Goal: Task Accomplishment & Management: Use online tool/utility

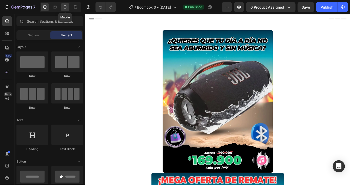
click at [67, 9] on icon at bounding box center [64, 7] width 5 height 5
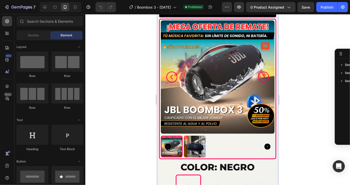
scroll to position [159, 0]
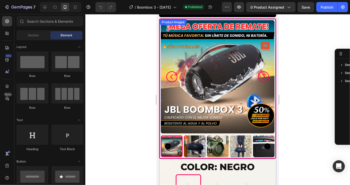
click at [196, 138] on img at bounding box center [194, 147] width 22 height 22
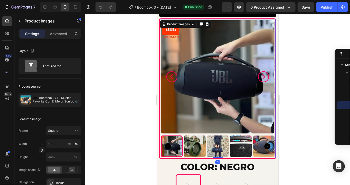
click at [202, 141] on img at bounding box center [194, 147] width 22 height 22
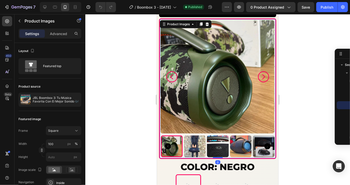
click at [202, 141] on img at bounding box center [194, 147] width 22 height 22
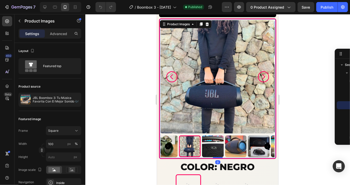
click at [202, 141] on img at bounding box center [212, 147] width 22 height 22
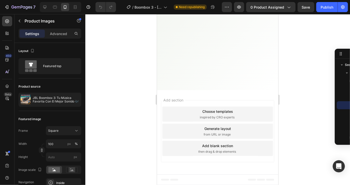
scroll to position [1596, 0]
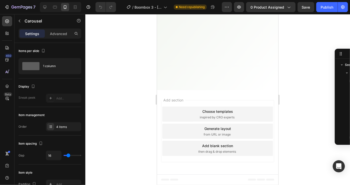
scroll to position [172, 0]
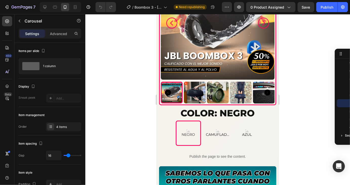
scroll to position [215, 0]
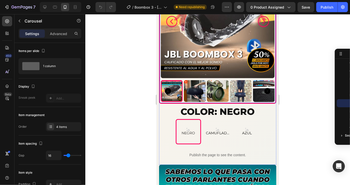
click at [266, 91] on icon "Carousel Next Arrow" at bounding box center [267, 91] width 6 height 6
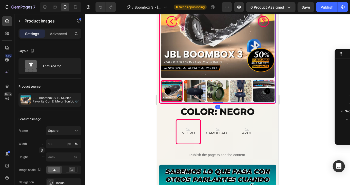
scroll to position [8, 0]
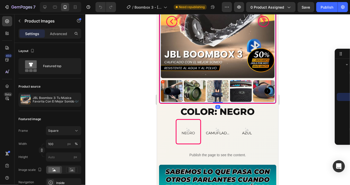
click at [266, 91] on icon "Carousel Next Arrow" at bounding box center [267, 91] width 6 height 6
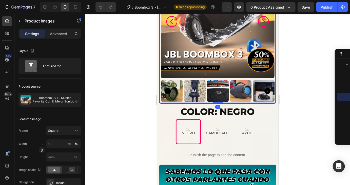
click at [266, 91] on icon "Carousel Next Arrow" at bounding box center [267, 91] width 6 height 6
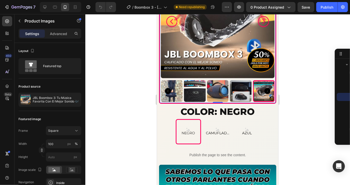
click at [266, 91] on icon "Carousel Next Arrow" at bounding box center [267, 91] width 6 height 6
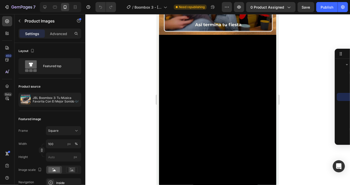
scroll to position [516, 0]
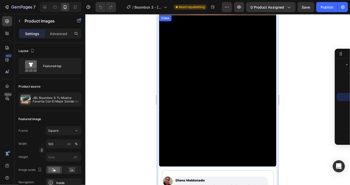
click at [204, 87] on video at bounding box center [217, 91] width 117 height 152
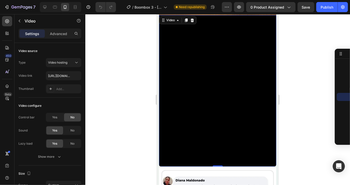
click at [196, 73] on video at bounding box center [217, 91] width 117 height 152
click at [170, 20] on div "Video" at bounding box center [170, 20] width 10 height 5
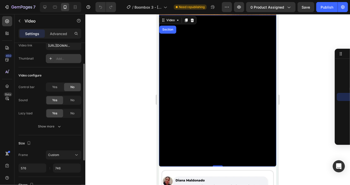
scroll to position [33, 0]
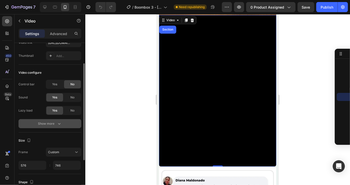
click at [51, 123] on div "Show more" at bounding box center [50, 123] width 24 height 5
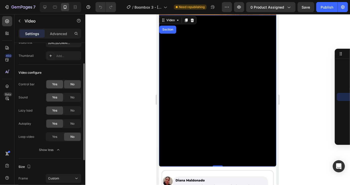
click at [54, 85] on span "Yes" at bounding box center [54, 84] width 5 height 5
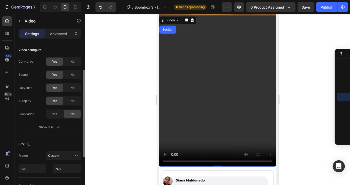
scroll to position [56, 0]
click at [72, 74] on span "No" at bounding box center [72, 75] width 4 height 5
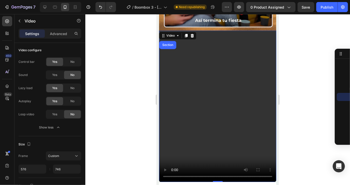
scroll to position [501, 0]
click at [301, 124] on div at bounding box center [217, 99] width 264 height 171
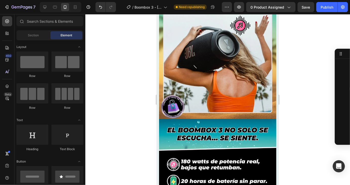
scroll to position [792, 0]
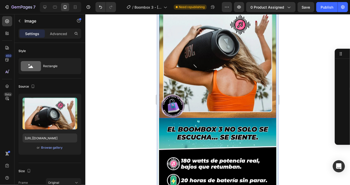
click at [221, 99] on img at bounding box center [217, 42] width 117 height 152
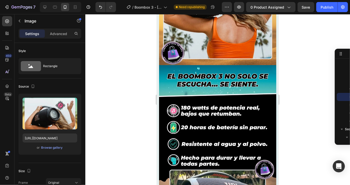
scroll to position [853, 0]
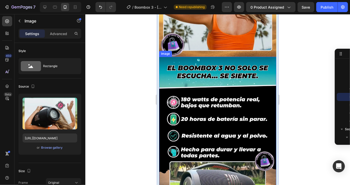
click at [212, 66] on img at bounding box center [217, 133] width 117 height 152
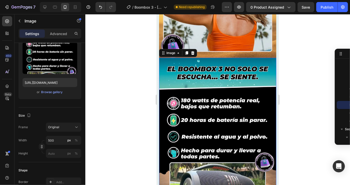
scroll to position [853, 0]
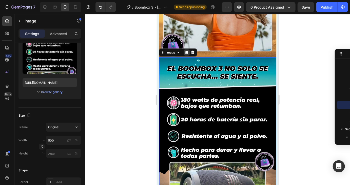
click at [185, 53] on icon at bounding box center [186, 53] width 3 height 4
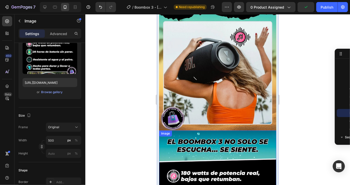
scroll to position [785, 0]
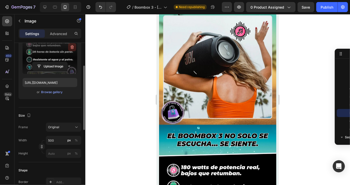
click at [73, 48] on icon "button" at bounding box center [72, 48] width 3 height 4
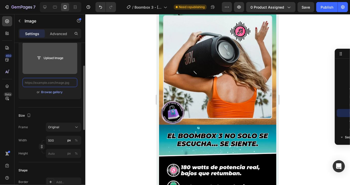
click at [36, 85] on input "text" at bounding box center [50, 82] width 55 height 9
paste input "[URL][DOMAIN_NAME]"
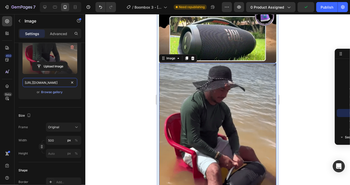
scroll to position [1003, 0]
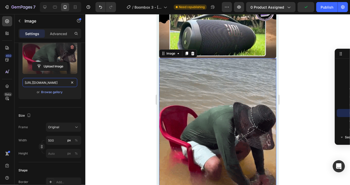
type input "[URL][DOMAIN_NAME]"
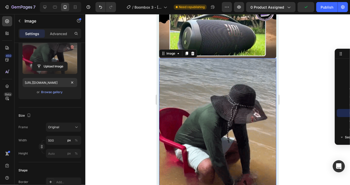
scroll to position [0, 0]
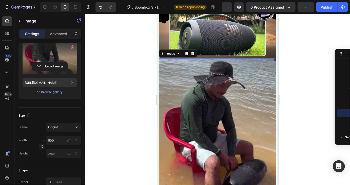
click at [292, 84] on div at bounding box center [217, 99] width 264 height 171
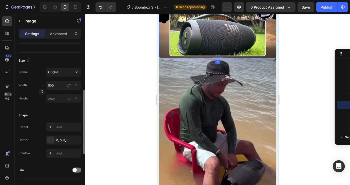
scroll to position [112, 0]
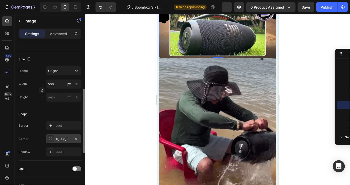
click at [67, 139] on div "0, 0, 8, 8" at bounding box center [63, 139] width 15 height 5
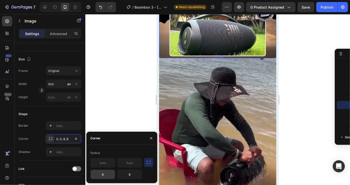
click at [106, 176] on input "8" at bounding box center [103, 174] width 24 height 9
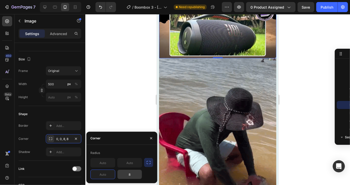
click at [136, 176] on input "8" at bounding box center [129, 174] width 24 height 9
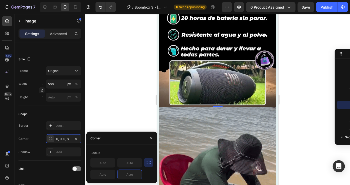
scroll to position [958, 0]
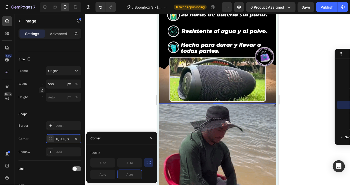
click at [288, 67] on div at bounding box center [217, 99] width 264 height 171
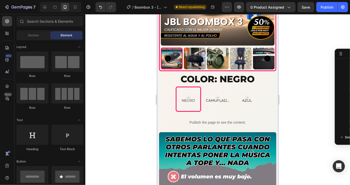
scroll to position [253, 0]
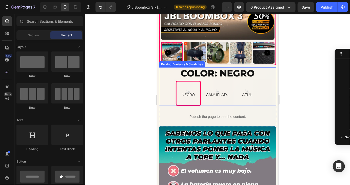
click at [204, 104] on div "NEGRO NEGRO NEGRO CAMUFLADO CAMUFLADO CAMUFLADO AZUL AZUL AZUL" at bounding box center [217, 93] width 117 height 25
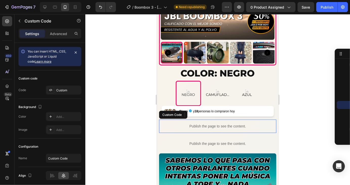
scroll to position [19, 0]
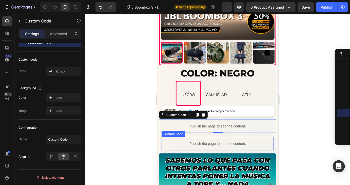
click at [196, 139] on div "Publish the page to see the content." at bounding box center [217, 143] width 112 height 13
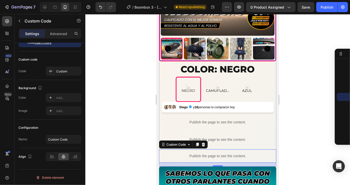
scroll to position [256, 0]
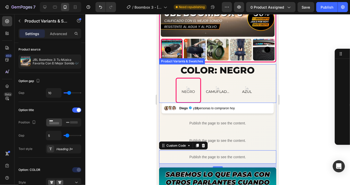
click at [169, 96] on div "NEGRO NEGRO NEGRO CAMUFLADO CAMUFLADO CAMUFLADO AZUL AZUL AZUL" at bounding box center [217, 90] width 117 height 25
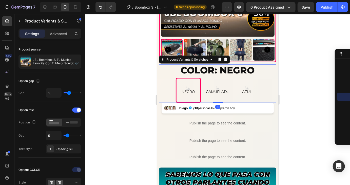
scroll to position [0, 0]
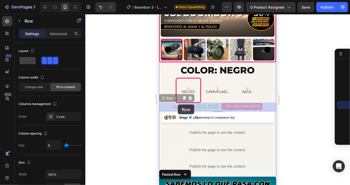
drag, startPoint x: 170, startPoint y: 99, endPoint x: 174, endPoint y: 105, distance: 7.9
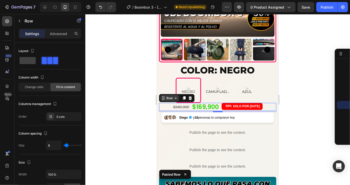
click at [168, 99] on div "Row" at bounding box center [169, 98] width 8 height 5
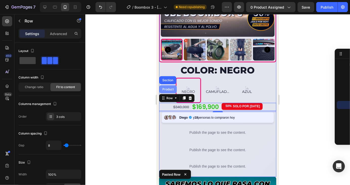
click at [169, 87] on div "Product" at bounding box center [167, 89] width 17 height 8
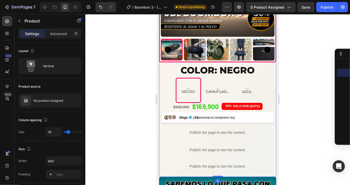
click at [292, 113] on div at bounding box center [217, 99] width 264 height 171
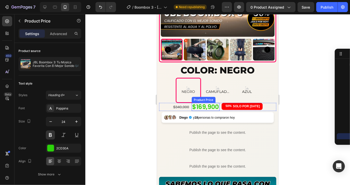
click at [210, 105] on div "$169,900" at bounding box center [205, 107] width 28 height 8
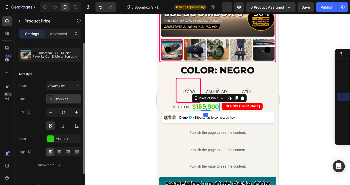
scroll to position [18, 0]
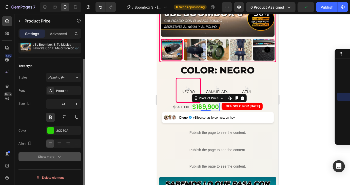
click at [46, 157] on div "Show more" at bounding box center [50, 157] width 24 height 5
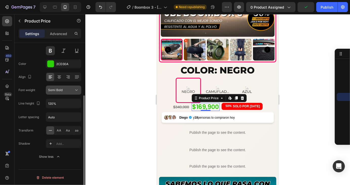
scroll to position [85, 0]
click at [74, 96] on div "Font Poppins Size 24 Color 2CD30A Align Font weight Semi Bold Line height 120% …" at bounding box center [49, 90] width 63 height 142
click at [76, 93] on button "Semi Bold" at bounding box center [63, 90] width 35 height 9
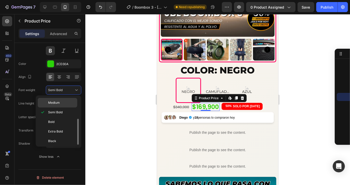
scroll to position [38, 0]
click at [56, 130] on span "Extra Bold" at bounding box center [55, 131] width 15 height 5
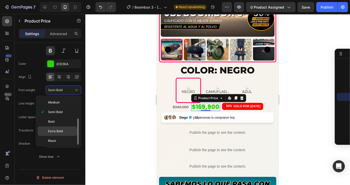
scroll to position [85, 0]
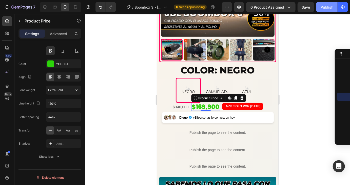
click at [323, 6] on div "Publish" at bounding box center [326, 7] width 13 height 5
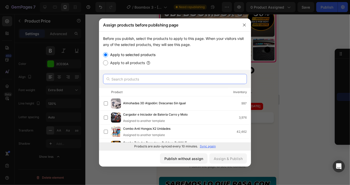
click at [170, 80] on input "text" at bounding box center [175, 79] width 144 height 10
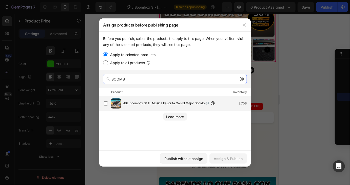
type input "BOOMB"
click at [126, 105] on span "JBL Boombox 3: Tu Música Favorita Con El Mejor Sonido 🎶" at bounding box center [166, 104] width 86 height 6
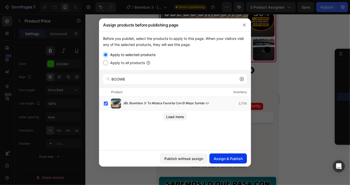
click at [235, 159] on div "Assign & Publish" at bounding box center [228, 158] width 29 height 5
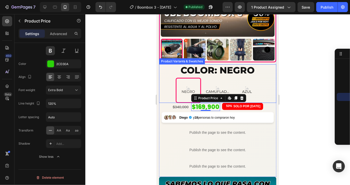
click at [203, 89] on div "NEGRO NEGRO NEGRO CAMUFLADO CAMUFLADO CAMUFLADO AZUL AZUL AZUL" at bounding box center [217, 90] width 117 height 25
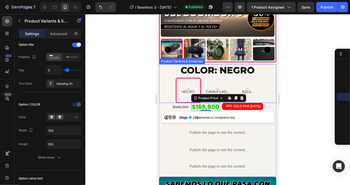
scroll to position [0, 0]
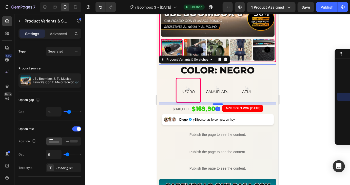
click at [217, 104] on div at bounding box center [217, 104] width 10 height 2
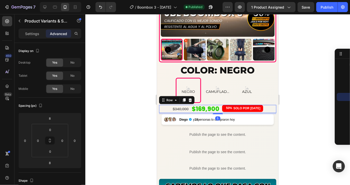
click at [192, 113] on div "$340,000 Product Price Product Price $169,900 Product Price Product Price 50% S…" at bounding box center [217, 109] width 117 height 8
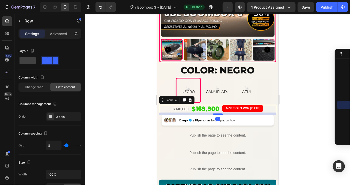
click at [219, 114] on div at bounding box center [217, 115] width 10 height 2
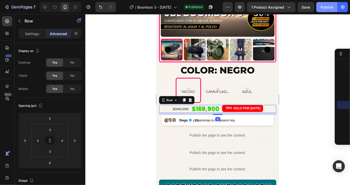
click at [325, 8] on div "Publish" at bounding box center [326, 7] width 13 height 5
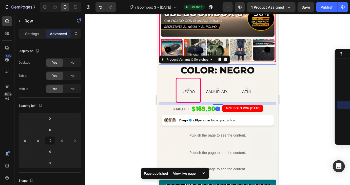
click at [194, 71] on legend "COLOR: NEGRO" at bounding box center [217, 70] width 75 height 12
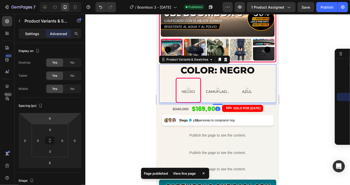
click at [33, 37] on div "Settings" at bounding box center [31, 34] width 25 height 8
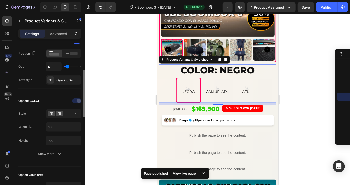
scroll to position [89, 0]
click at [57, 80] on div "Heading 3*" at bounding box center [68, 80] width 24 height 5
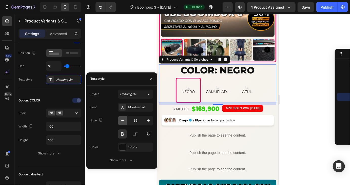
click at [125, 120] on button "button" at bounding box center [122, 120] width 9 height 9
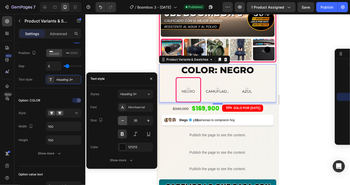
click at [125, 120] on button "button" at bounding box center [122, 120] width 9 height 9
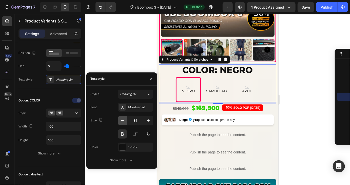
click at [125, 120] on button "button" at bounding box center [122, 120] width 9 height 9
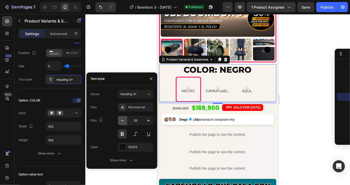
click at [125, 120] on button "button" at bounding box center [122, 120] width 9 height 9
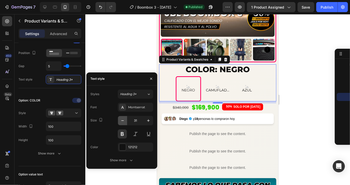
click at [125, 120] on button "button" at bounding box center [122, 120] width 9 height 9
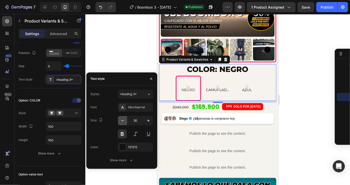
click at [125, 120] on button "button" at bounding box center [122, 120] width 9 height 9
type input "28"
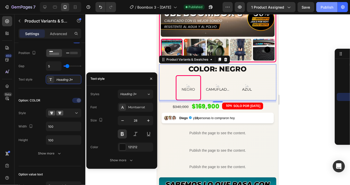
click at [321, 7] on div "Publish" at bounding box center [326, 7] width 13 height 5
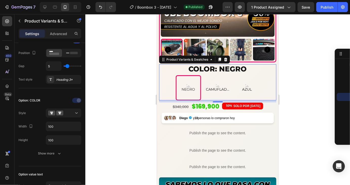
click at [202, 99] on div "NEGRO NEGRO NEGRO CAMUFLADO CAMUFLADO CAMUFLADO AZUL AZUL AZUL" at bounding box center [217, 87] width 117 height 25
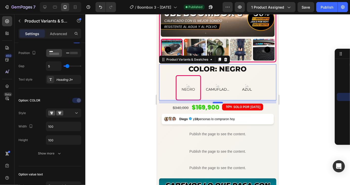
click at [216, 102] on div at bounding box center [217, 103] width 10 height 2
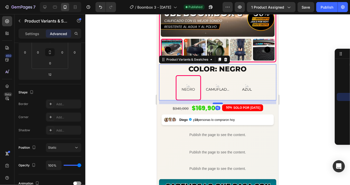
click at [216, 103] on div at bounding box center [217, 104] width 10 height 2
type input "15"
click at [164, 109] on div "$340,000 Product Price Product Price $169,900 Product Price Product Price 50% S…" at bounding box center [217, 108] width 117 height 8
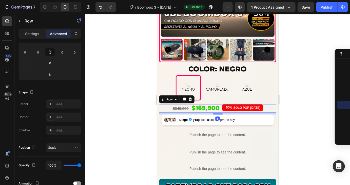
scroll to position [0, 0]
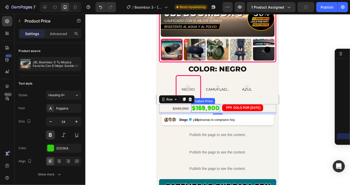
click at [199, 110] on div "$169,900" at bounding box center [205, 108] width 29 height 8
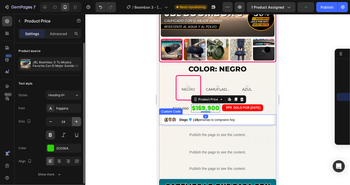
click at [78, 122] on icon "button" at bounding box center [76, 121] width 5 height 5
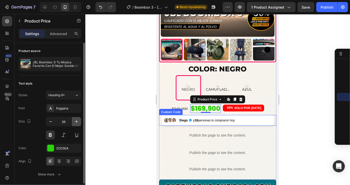
click at [78, 122] on icon "button" at bounding box center [76, 121] width 5 height 5
type input "28"
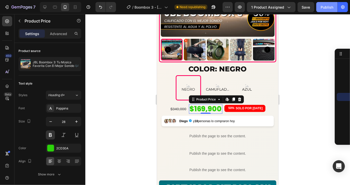
click at [323, 8] on div "Publish" at bounding box center [326, 7] width 13 height 5
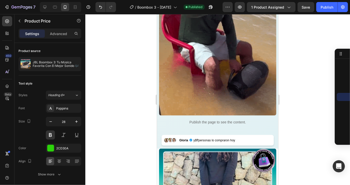
scroll to position [1164, 0]
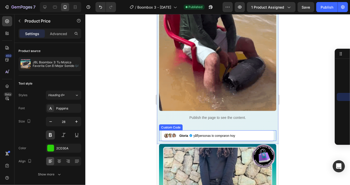
click at [194, 133] on div "Gloria y 37 personas lo compraron hoy" at bounding box center [217, 136] width 112 height 11
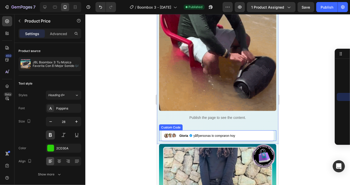
scroll to position [267, 0]
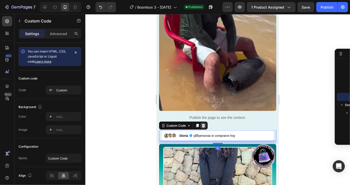
click at [202, 126] on icon at bounding box center [203, 126] width 4 height 4
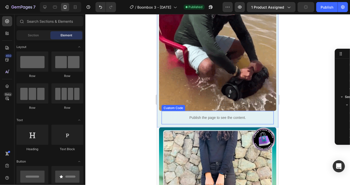
click at [191, 119] on p "Publish the page to see the content." at bounding box center [217, 117] width 112 height 5
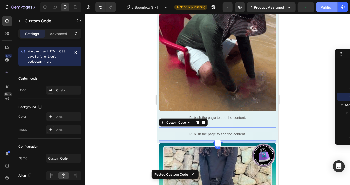
click at [324, 3] on button "Publish" at bounding box center [326, 7] width 21 height 10
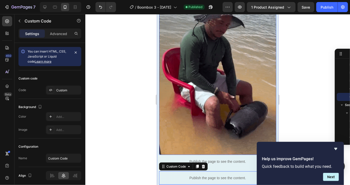
scroll to position [1115, 0]
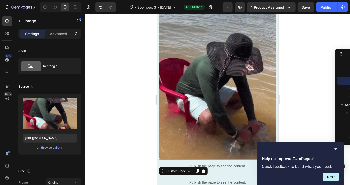
click at [207, 66] on img at bounding box center [217, 82] width 117 height 156
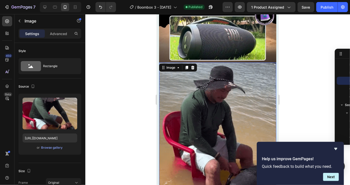
scroll to position [1053, 0]
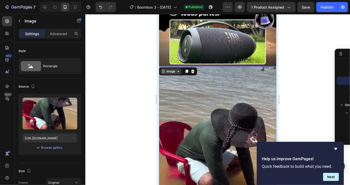
click at [169, 71] on div "Image" at bounding box center [170, 71] width 11 height 5
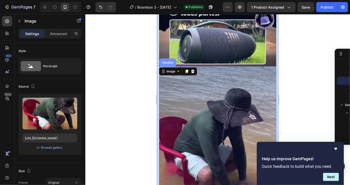
click at [168, 62] on div "Section" at bounding box center [167, 62] width 13 height 3
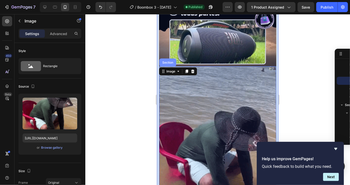
scroll to position [0, 0]
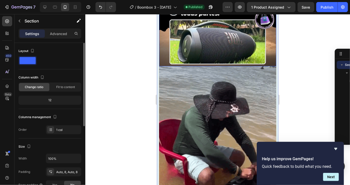
click at [48, 105] on div "Column width Change ratio Fit to content 12" at bounding box center [49, 92] width 63 height 36
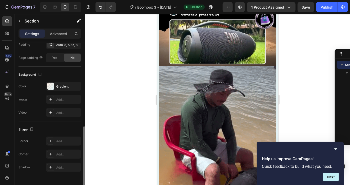
scroll to position [138, 0]
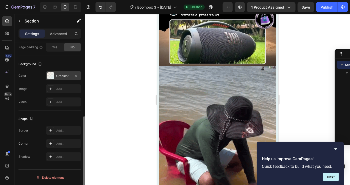
click at [62, 79] on div "Gradient" at bounding box center [63, 75] width 35 height 9
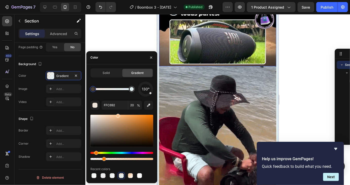
click at [94, 91] on div at bounding box center [93, 89] width 6 height 6
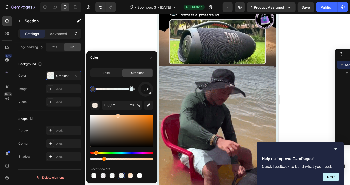
type input "E1F1F4"
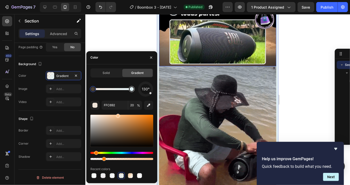
type input "100"
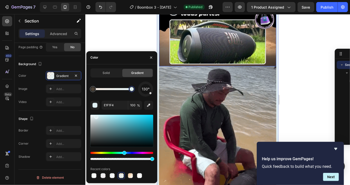
click at [132, 89] on div at bounding box center [132, 89] width 4 height 4
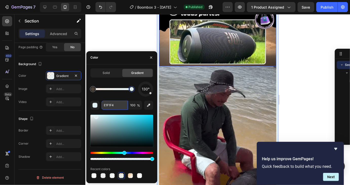
click at [111, 107] on input "E1F1F4" at bounding box center [114, 105] width 26 height 9
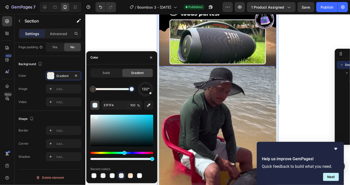
click at [97, 106] on div "button" at bounding box center [94, 105] width 5 height 5
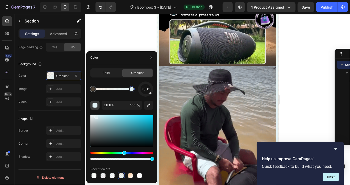
click at [97, 106] on div "button" at bounding box center [94, 105] width 5 height 5
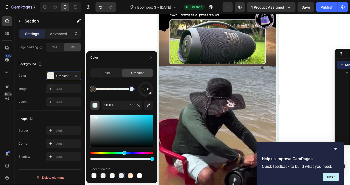
click at [99, 106] on button "button" at bounding box center [94, 105] width 9 height 9
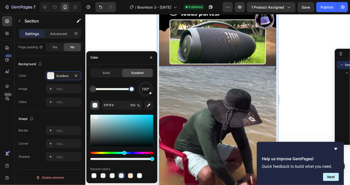
click at [99, 106] on button "button" at bounding box center [94, 105] width 9 height 9
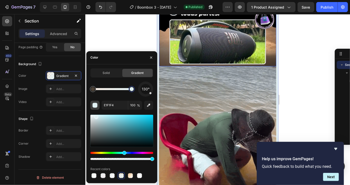
click at [98, 106] on button "button" at bounding box center [94, 105] width 9 height 9
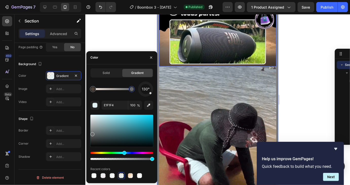
drag, startPoint x: 113, startPoint y: 117, endPoint x: 92, endPoint y: 133, distance: 26.6
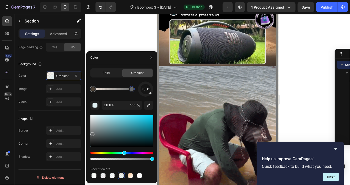
click at [92, 133] on div at bounding box center [121, 131] width 63 height 32
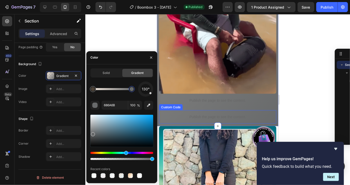
scroll to position [1177, 0]
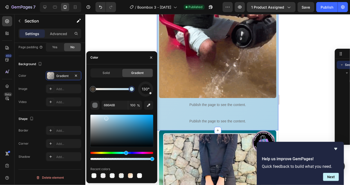
drag, startPoint x: 93, startPoint y: 134, endPoint x: 106, endPoint y: 118, distance: 20.7
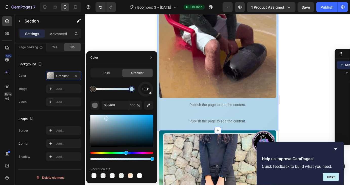
click at [106, 118] on div at bounding box center [106, 119] width 4 height 4
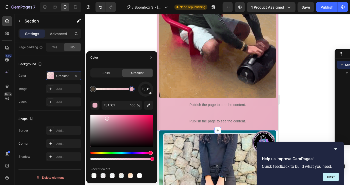
drag, startPoint x: 126, startPoint y: 153, endPoint x: 104, endPoint y: 152, distance: 21.8
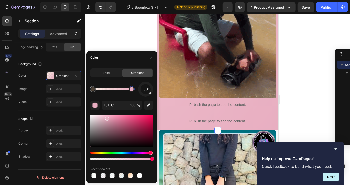
click at [98, 152] on div at bounding box center [121, 137] width 63 height 47
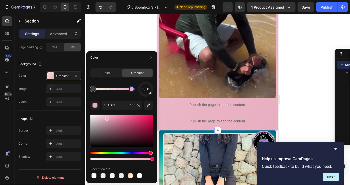
click at [98, 152] on div at bounding box center [121, 137] width 63 height 47
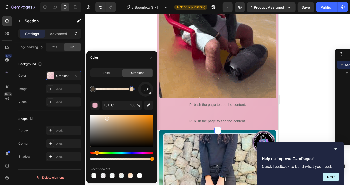
click at [96, 154] on div "Hue" at bounding box center [121, 153] width 63 height 2
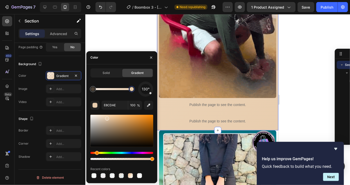
click at [94, 154] on div at bounding box center [121, 156] width 63 height 8
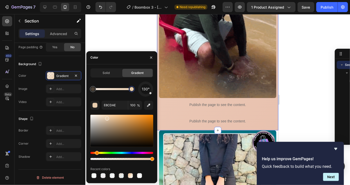
click at [94, 154] on div "Hue" at bounding box center [121, 153] width 63 height 2
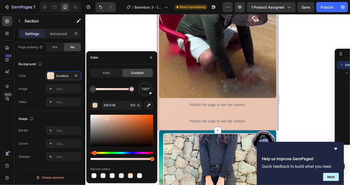
type input "E8C1AE"
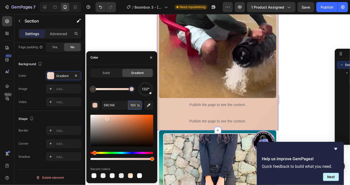
click at [132, 105] on input "100" at bounding box center [135, 105] width 14 height 9
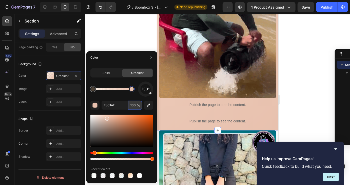
click at [132, 105] on input "100" at bounding box center [135, 105] width 14 height 9
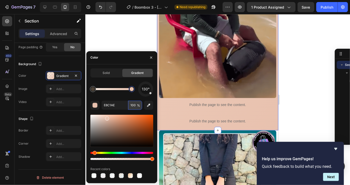
drag, startPoint x: 135, startPoint y: 106, endPoint x: 128, endPoint y: 106, distance: 7.3
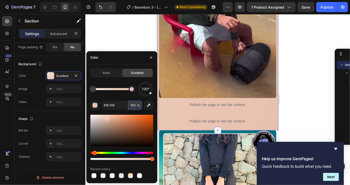
click at [128, 106] on input "100" at bounding box center [135, 105] width 14 height 9
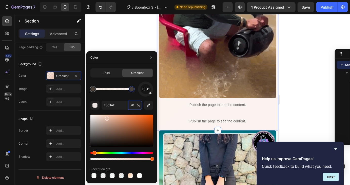
type input "20"
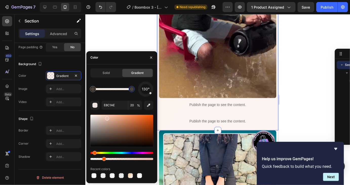
click at [120, 96] on div "130°" at bounding box center [121, 89] width 63 height 15
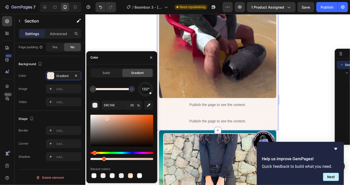
click at [290, 92] on div at bounding box center [217, 99] width 264 height 171
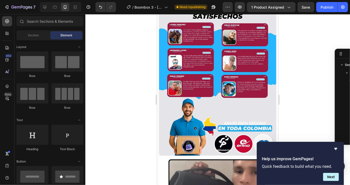
scroll to position [1663, 0]
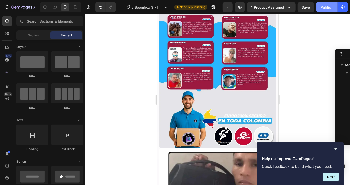
click at [324, 5] on div "Publish" at bounding box center [326, 7] width 13 height 5
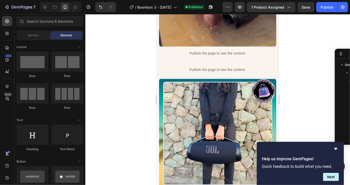
scroll to position [1237, 0]
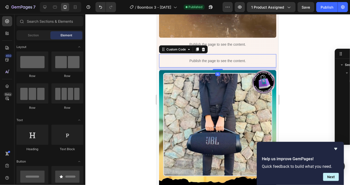
click at [202, 61] on p "Publish the page to see the content." at bounding box center [217, 60] width 112 height 5
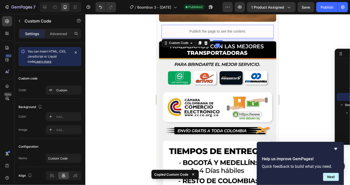
scroll to position [407, 0]
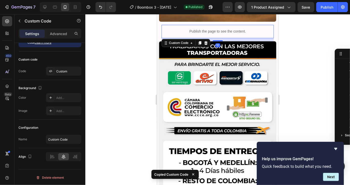
click at [208, 32] on p "Publish the page to see the content." at bounding box center [217, 31] width 112 height 5
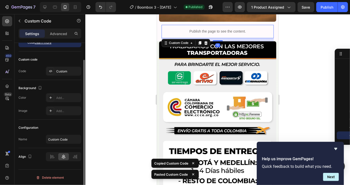
scroll to position [415, 0]
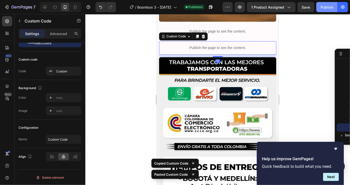
click at [320, 7] on button "Publish" at bounding box center [326, 7] width 21 height 10
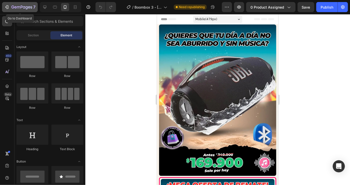
click at [26, 8] on icon "button" at bounding box center [27, 7] width 2 height 3
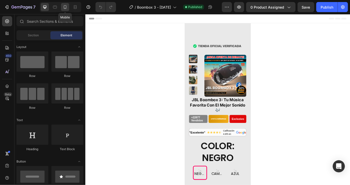
click at [64, 7] on icon at bounding box center [64, 7] width 5 height 5
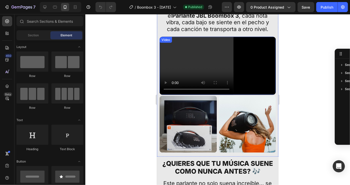
scroll to position [367, 0]
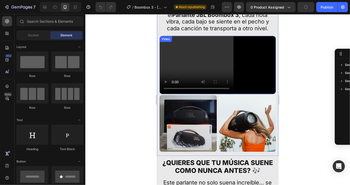
click at [167, 39] on div "Video" at bounding box center [165, 39] width 10 height 5
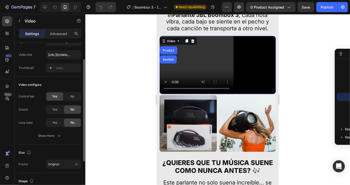
scroll to position [26, 0]
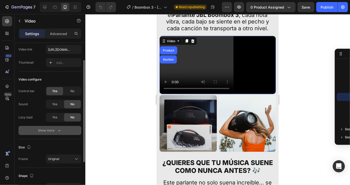
click at [44, 132] on div "Show more" at bounding box center [50, 130] width 24 height 5
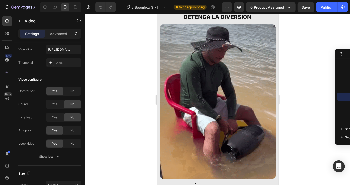
scroll to position [1124, 0]
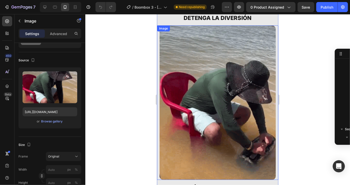
click at [190, 91] on img at bounding box center [217, 102] width 116 height 155
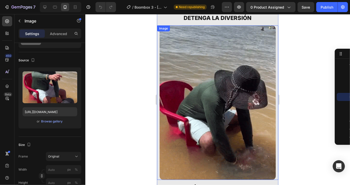
scroll to position [0, 0]
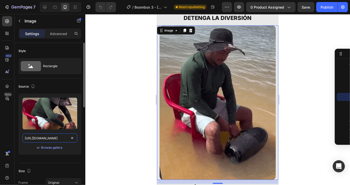
click at [49, 135] on input "[URL][DOMAIN_NAME]" at bounding box center [50, 138] width 55 height 9
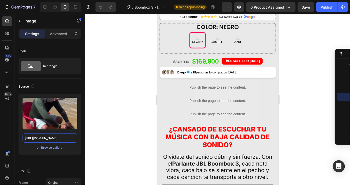
scroll to position [221, 0]
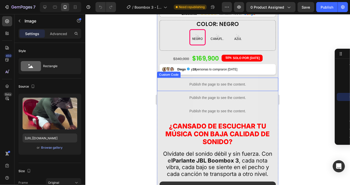
click at [176, 85] on p "Publish the page to see the content." at bounding box center [217, 84] width 116 height 5
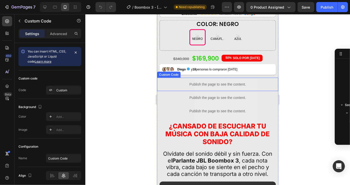
scroll to position [138, 0]
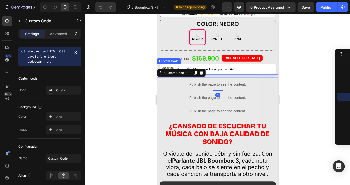
click at [232, 70] on span "y 18 personas lo compraron [DATE]" at bounding box center [214, 69] width 46 height 5
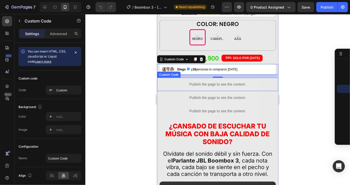
click at [184, 80] on div "Publish the page to see the content." at bounding box center [217, 84] width 116 height 13
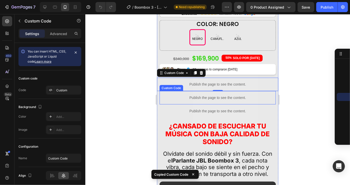
click at [193, 101] on div "Publish the page to see the content." at bounding box center [217, 97] width 116 height 13
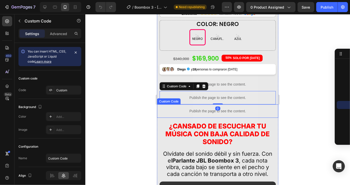
click at [190, 110] on p "Publish the page to see the content." at bounding box center [217, 111] width 116 height 5
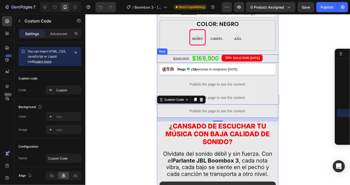
click at [165, 60] on div "$340,000 Product Price Product Price $169,900 Product Price Product Price 50% S…" at bounding box center [217, 58] width 121 height 8
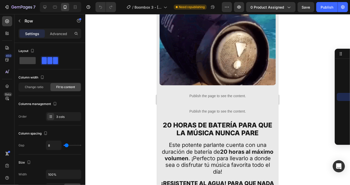
scroll to position [948, 0]
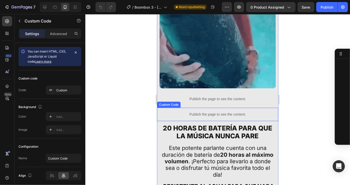
click at [213, 114] on p "Publish the page to see the content." at bounding box center [217, 114] width 116 height 5
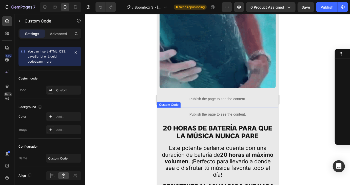
scroll to position [300, 0]
